Goal: Browse casually: Explore the website without a specific task or goal

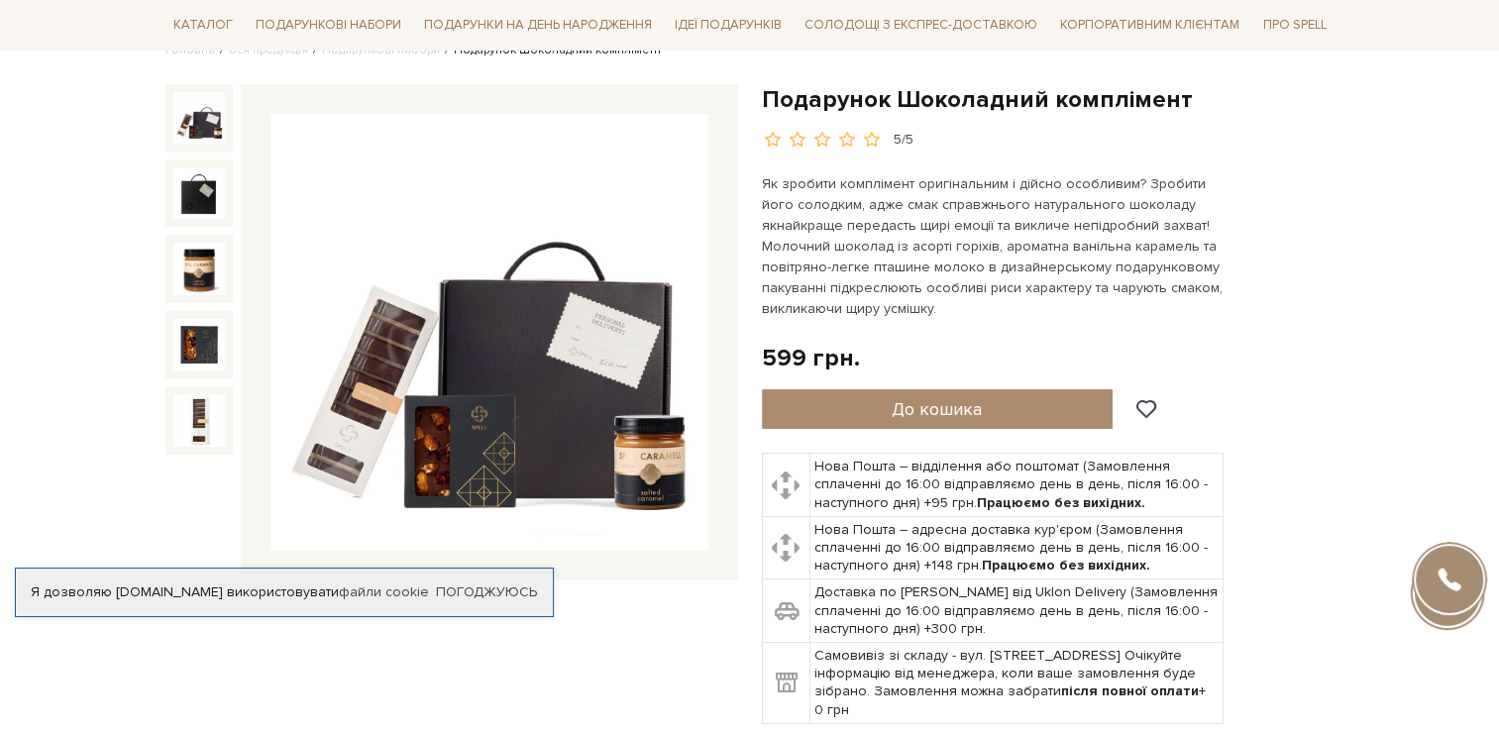
scroll to position [198, 0]
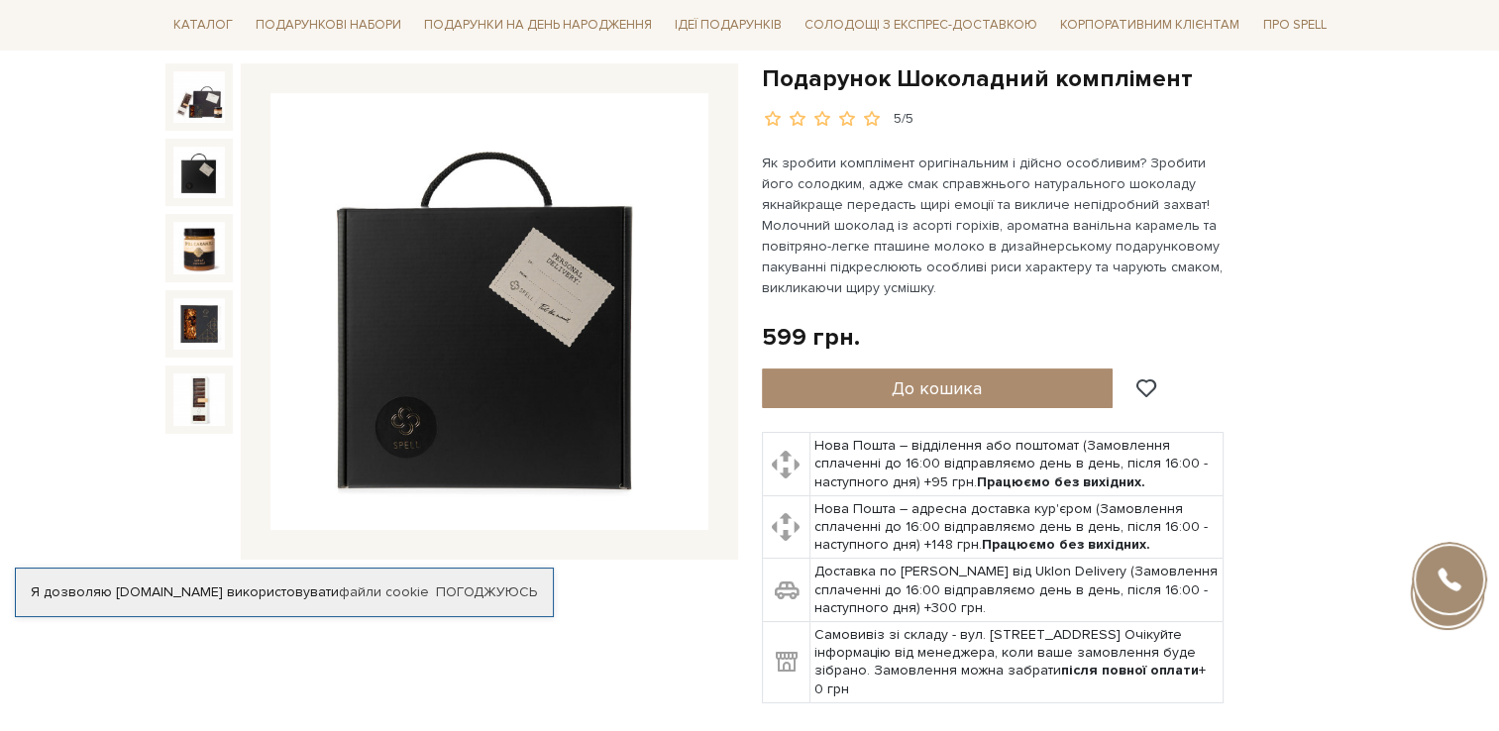
click at [184, 125] on div at bounding box center [198, 96] width 67 height 67
click at [190, 184] on img at bounding box center [199, 173] width 52 height 52
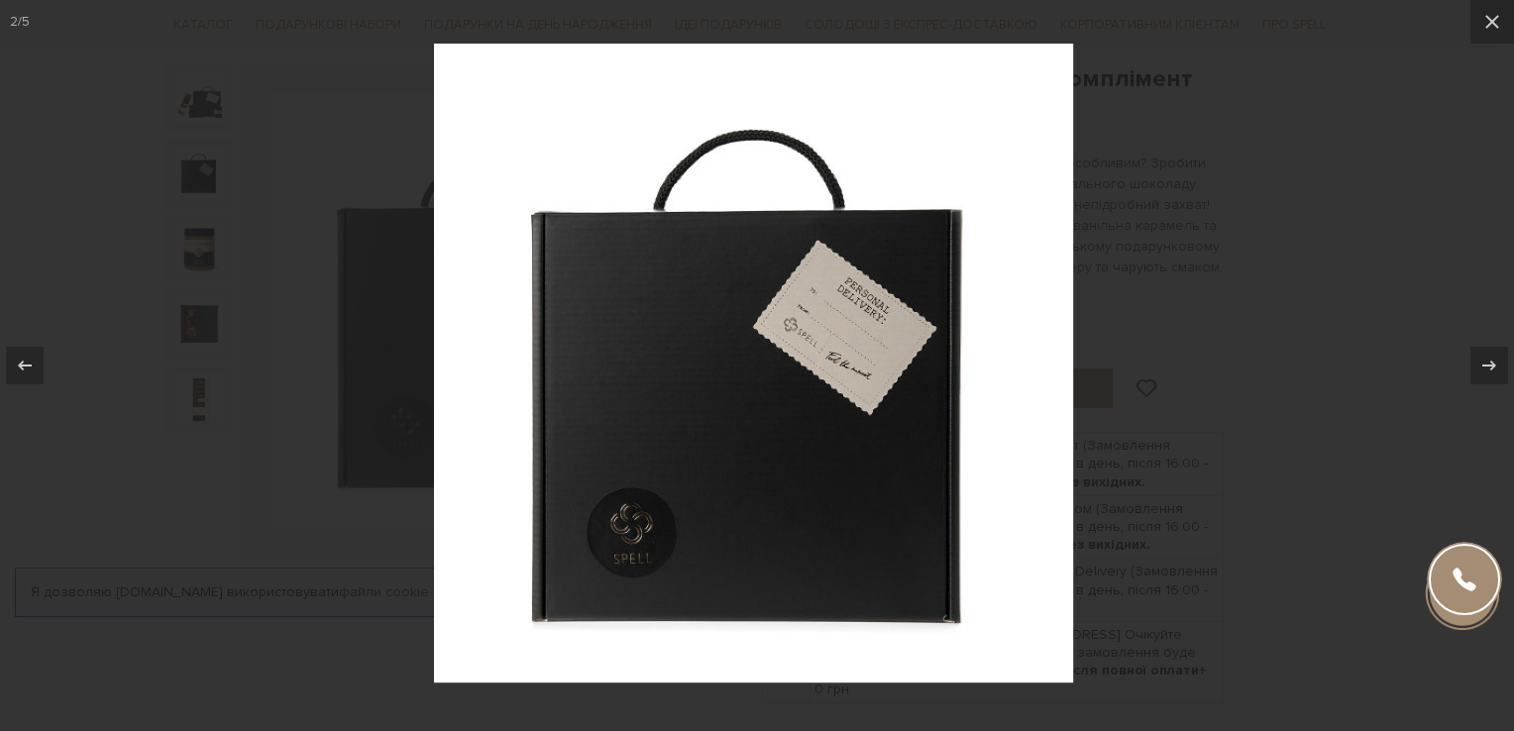
click at [187, 240] on div at bounding box center [757, 365] width 1514 height 731
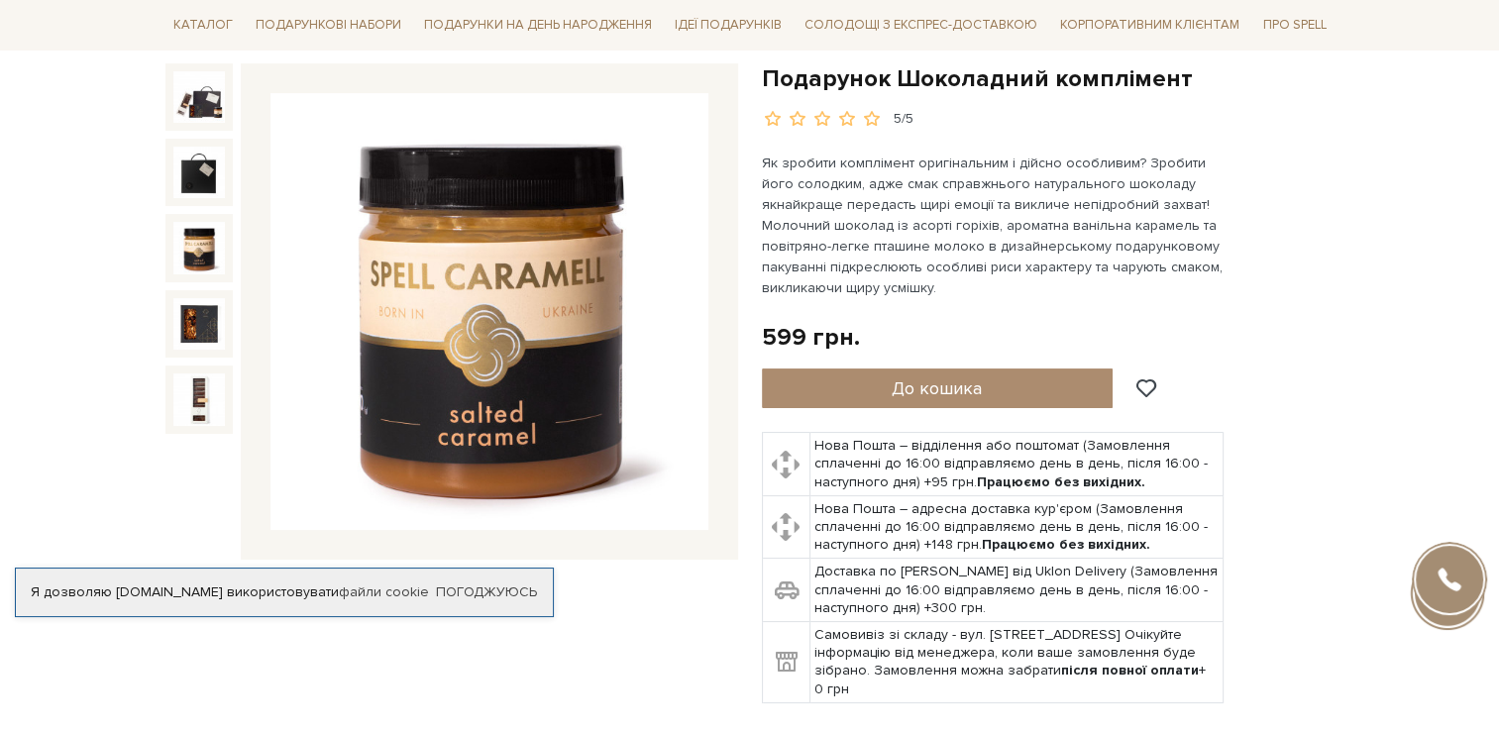
click at [189, 258] on img at bounding box center [199, 248] width 52 height 52
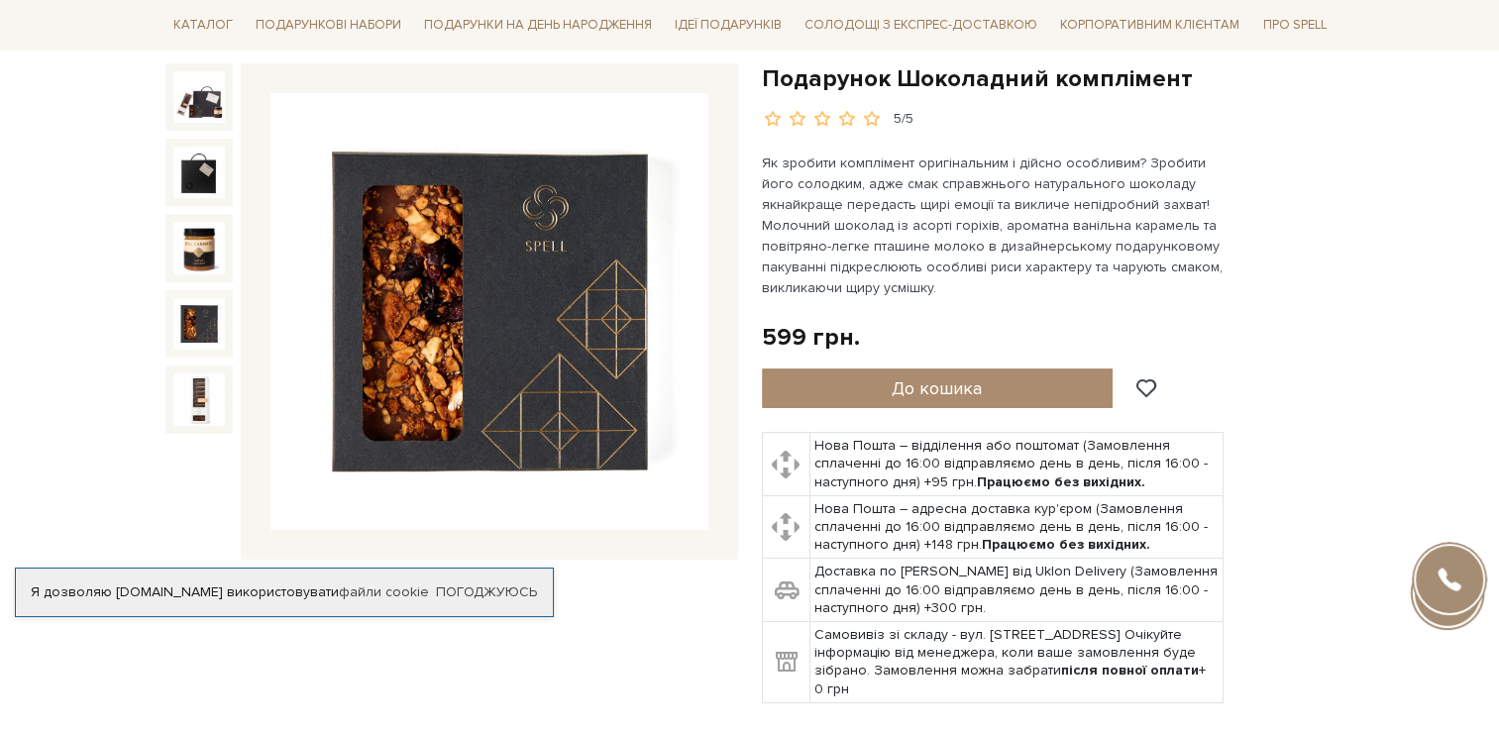
click at [179, 360] on div at bounding box center [198, 294] width 67 height 463
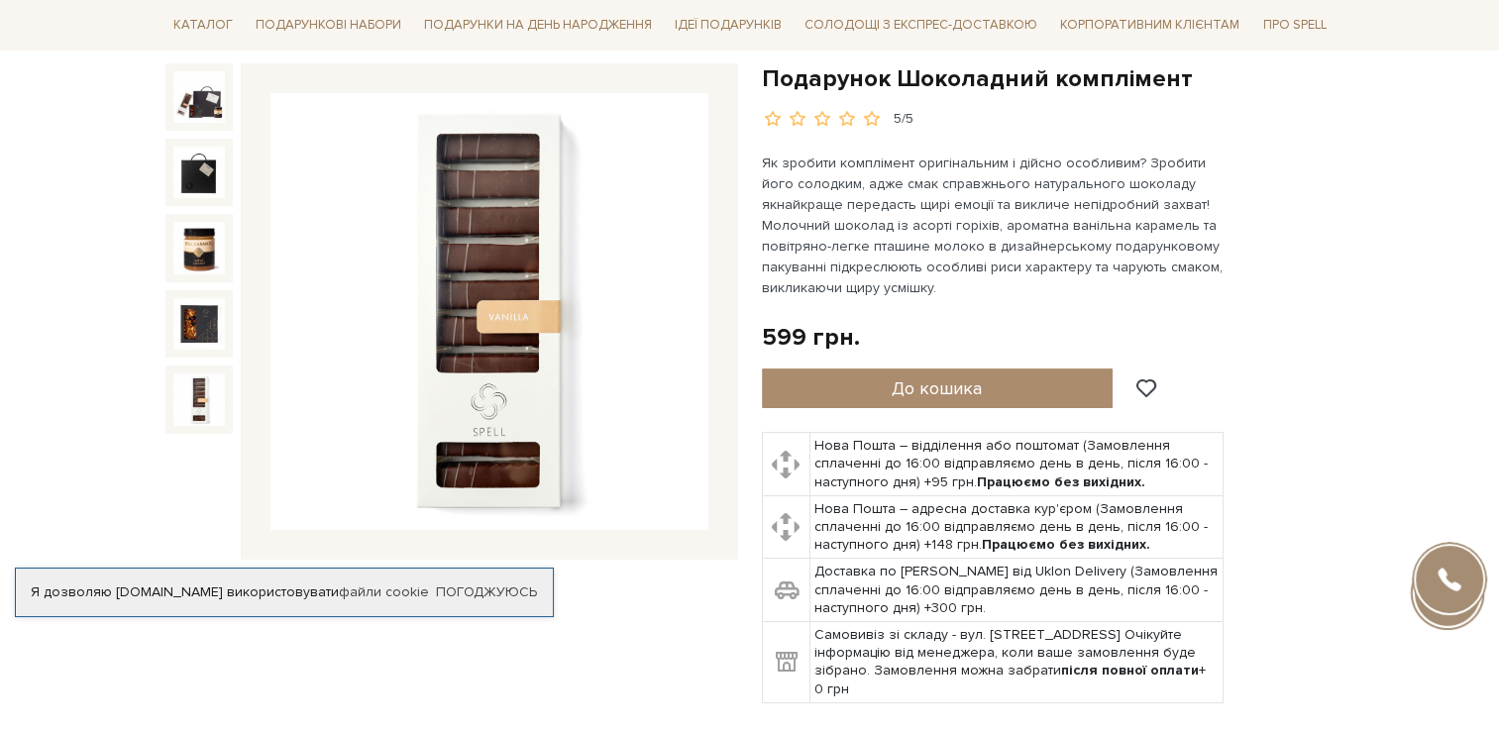
click at [186, 394] on img at bounding box center [199, 399] width 52 height 52
